Goal: Information Seeking & Learning: Learn about a topic

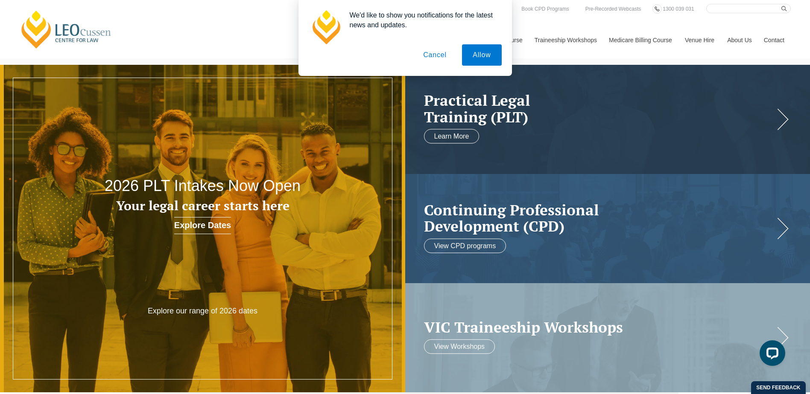
click at [433, 53] on button "Cancel" at bounding box center [434, 54] width 45 height 21
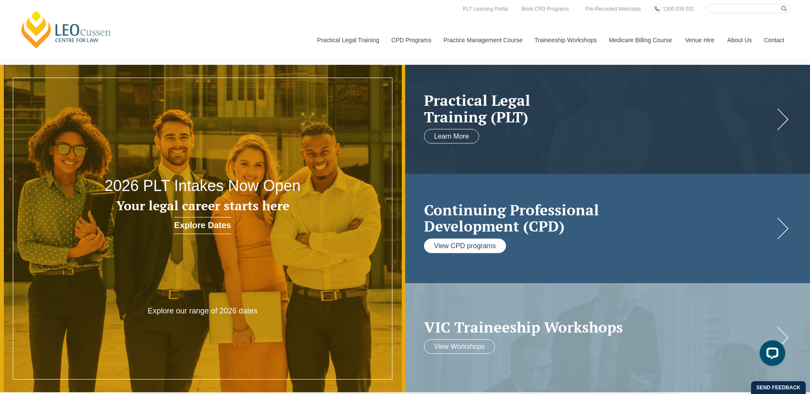
click at [466, 244] on link "View CPD programs" at bounding box center [465, 246] width 82 height 15
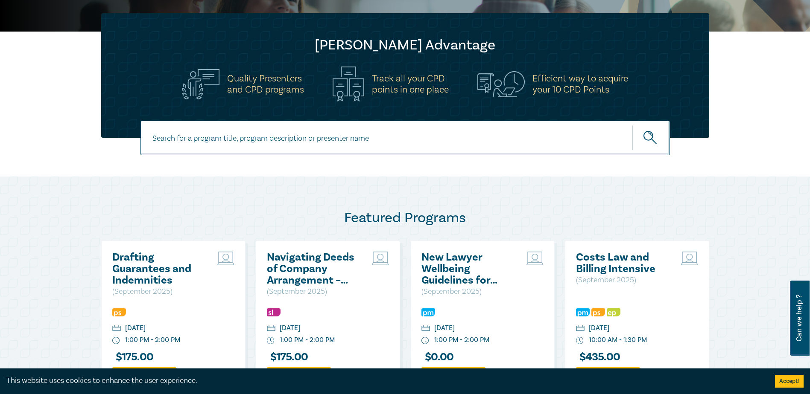
scroll to position [256, 0]
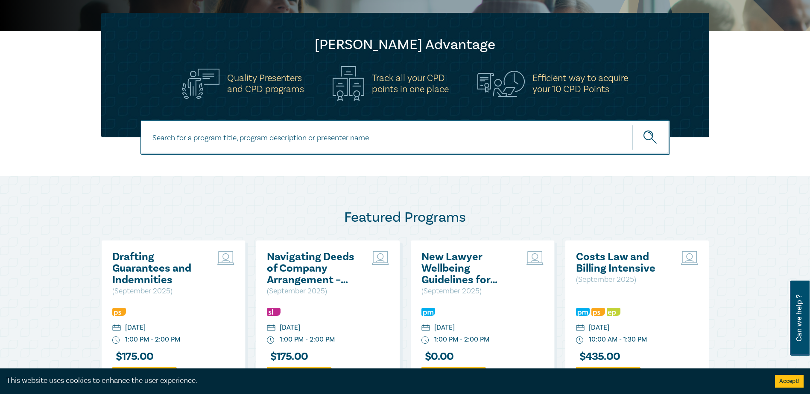
click at [266, 137] on input at bounding box center [404, 137] width 529 height 35
type input "building law"
click at [653, 137] on icon "submit" at bounding box center [650, 138] width 15 height 15
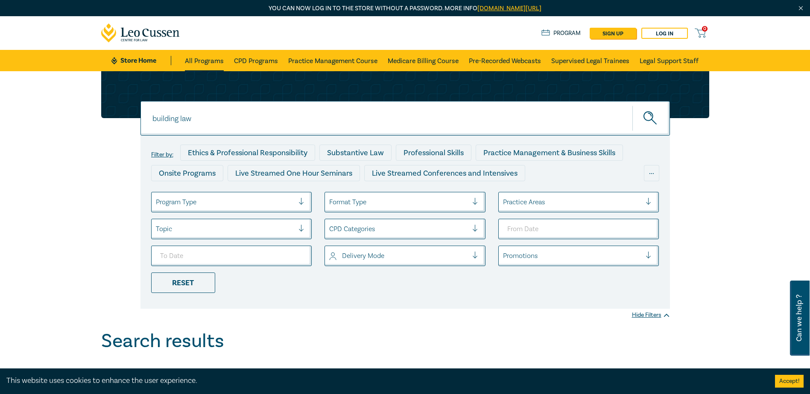
click at [213, 59] on link "All Programs" at bounding box center [204, 60] width 39 height 21
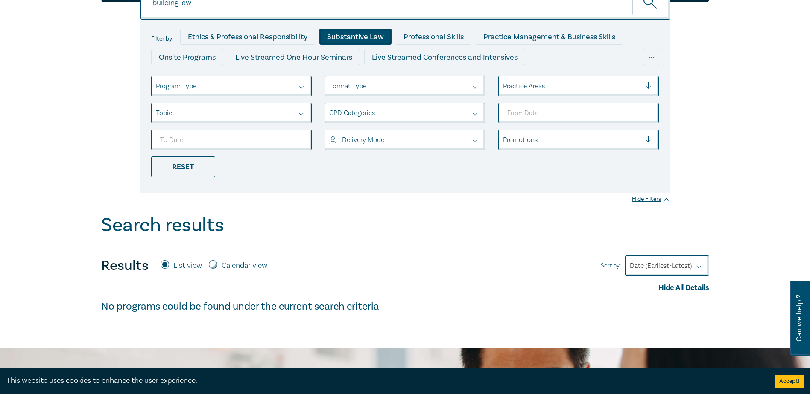
scroll to position [128, 0]
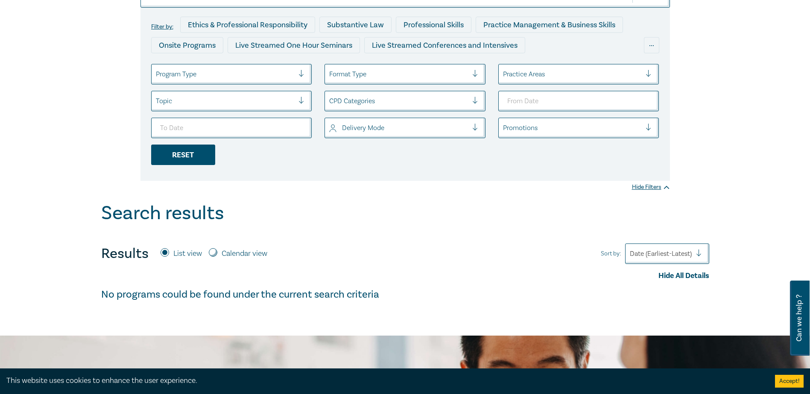
click at [181, 159] on div "Reset" at bounding box center [183, 155] width 64 height 20
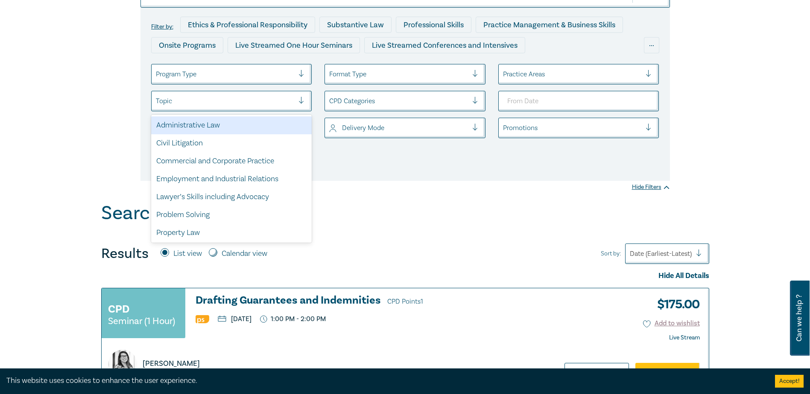
click at [299, 101] on div at bounding box center [304, 101] width 13 height 9
click at [306, 72] on div at bounding box center [304, 74] width 13 height 9
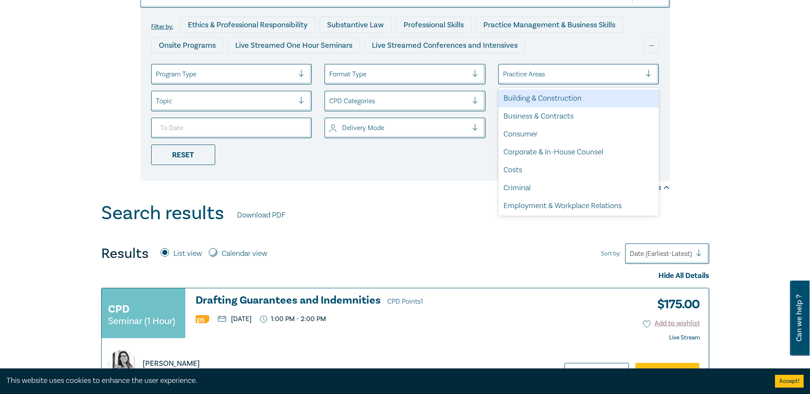
click at [645, 74] on div "Practice Areas" at bounding box center [572, 74] width 147 height 15
click at [571, 99] on div "Building & Construction" at bounding box center [578, 99] width 161 height 18
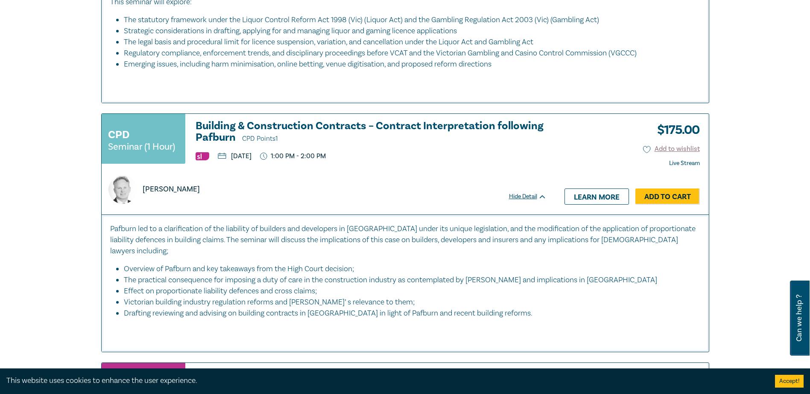
scroll to position [1408, 0]
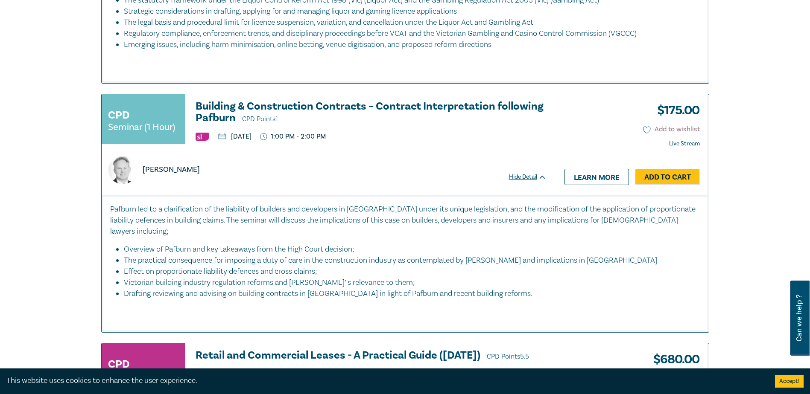
click at [276, 106] on h3 "Building & Construction Contracts – Contract Interpretation following Pafburn C…" at bounding box center [370, 113] width 351 height 24
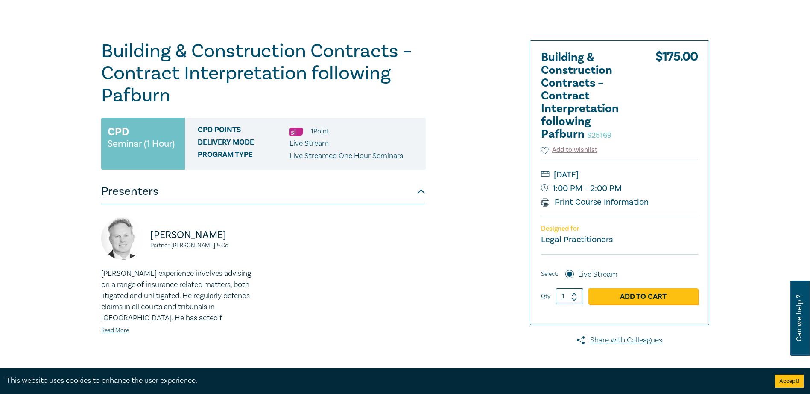
scroll to position [128, 0]
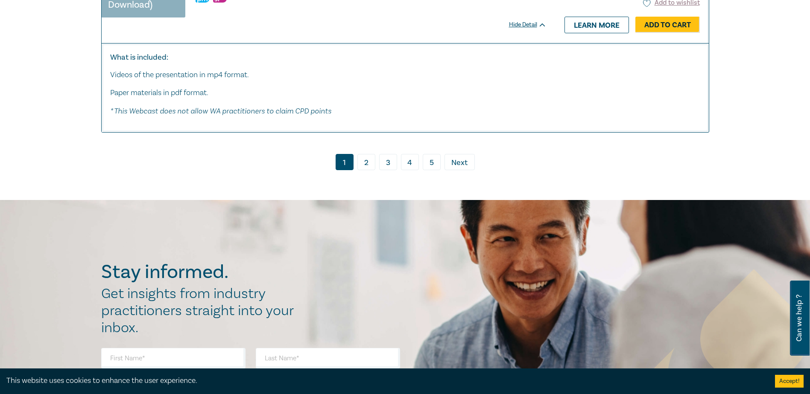
scroll to position [3628, 0]
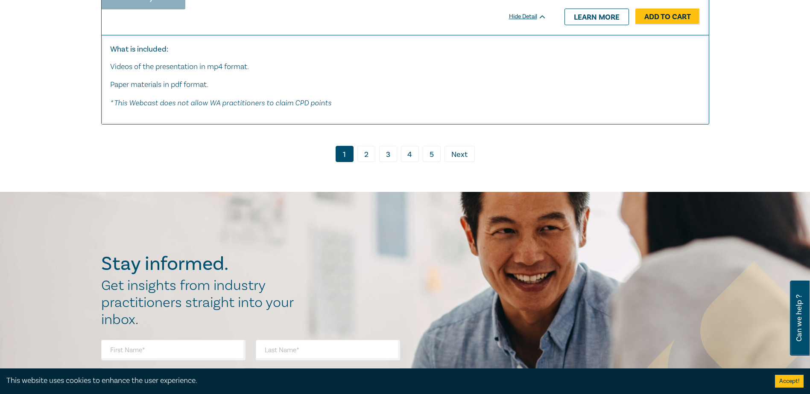
click at [370, 146] on link "2" at bounding box center [366, 154] width 18 height 16
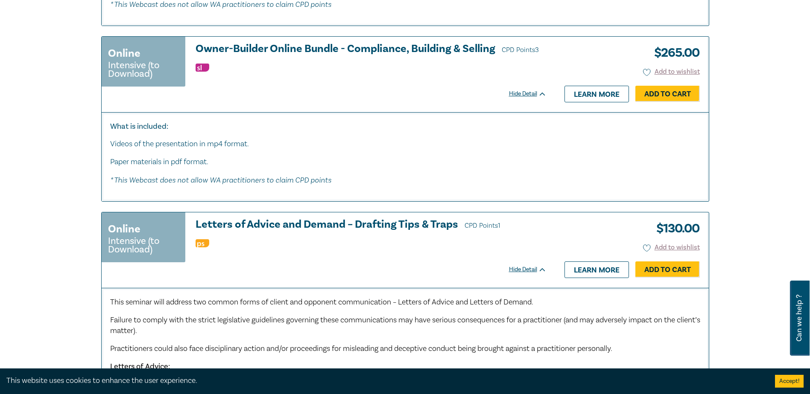
scroll to position [1323, 0]
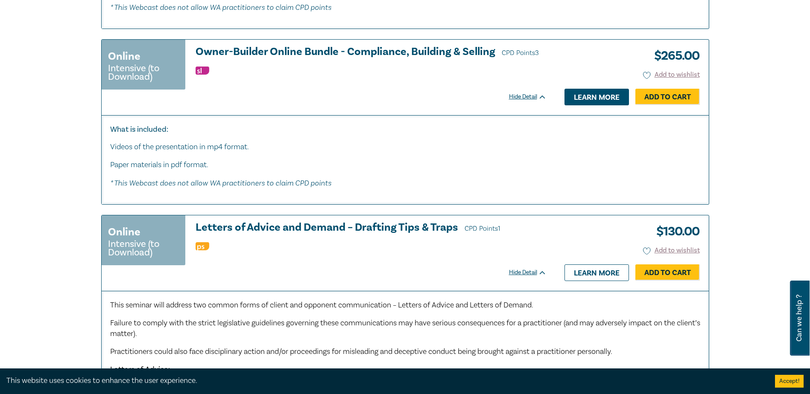
click at [621, 95] on link "Learn more" at bounding box center [596, 97] width 64 height 16
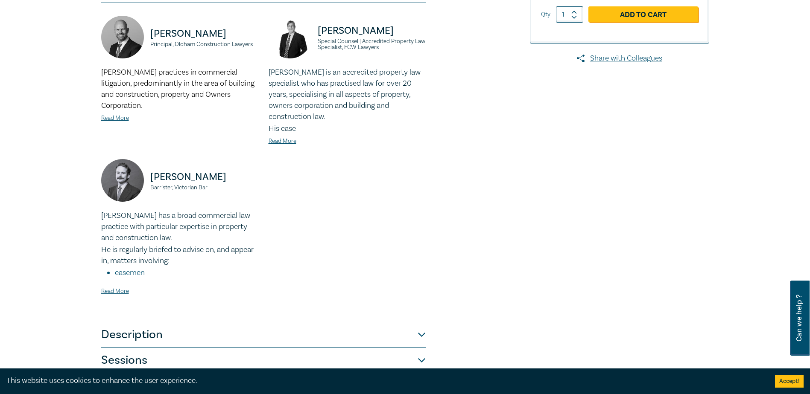
scroll to position [256, 0]
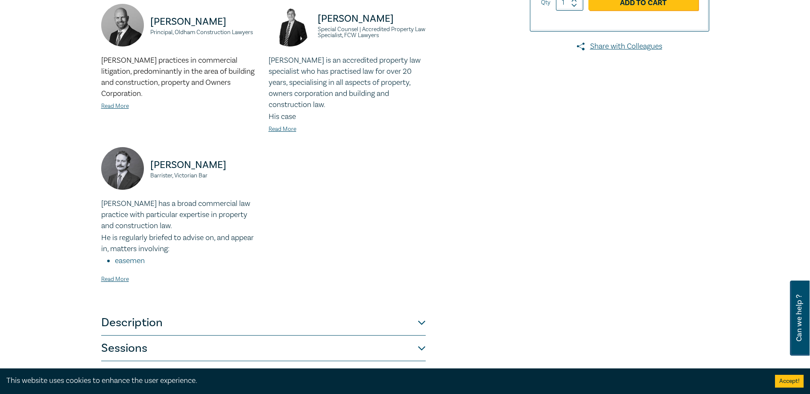
click at [125, 160] on img at bounding box center [122, 168] width 43 height 43
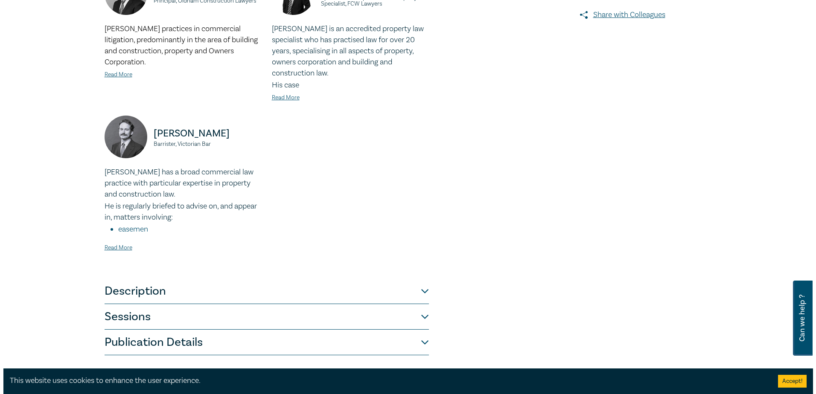
scroll to position [341, 0]
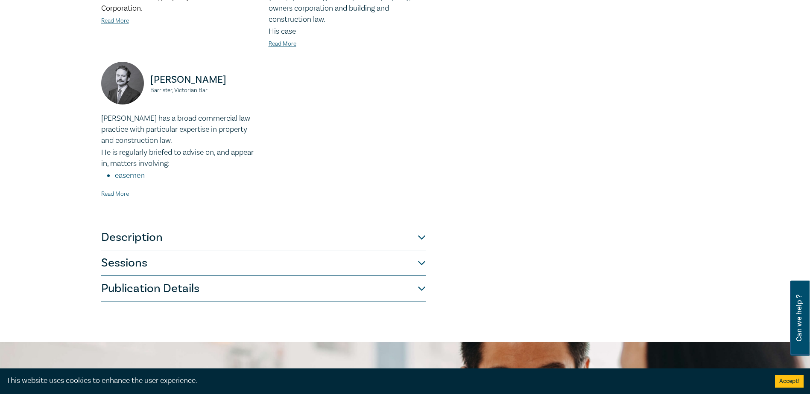
click at [120, 190] on link "Read More" at bounding box center [115, 194] width 28 height 8
